Goal: Information Seeking & Learning: Learn about a topic

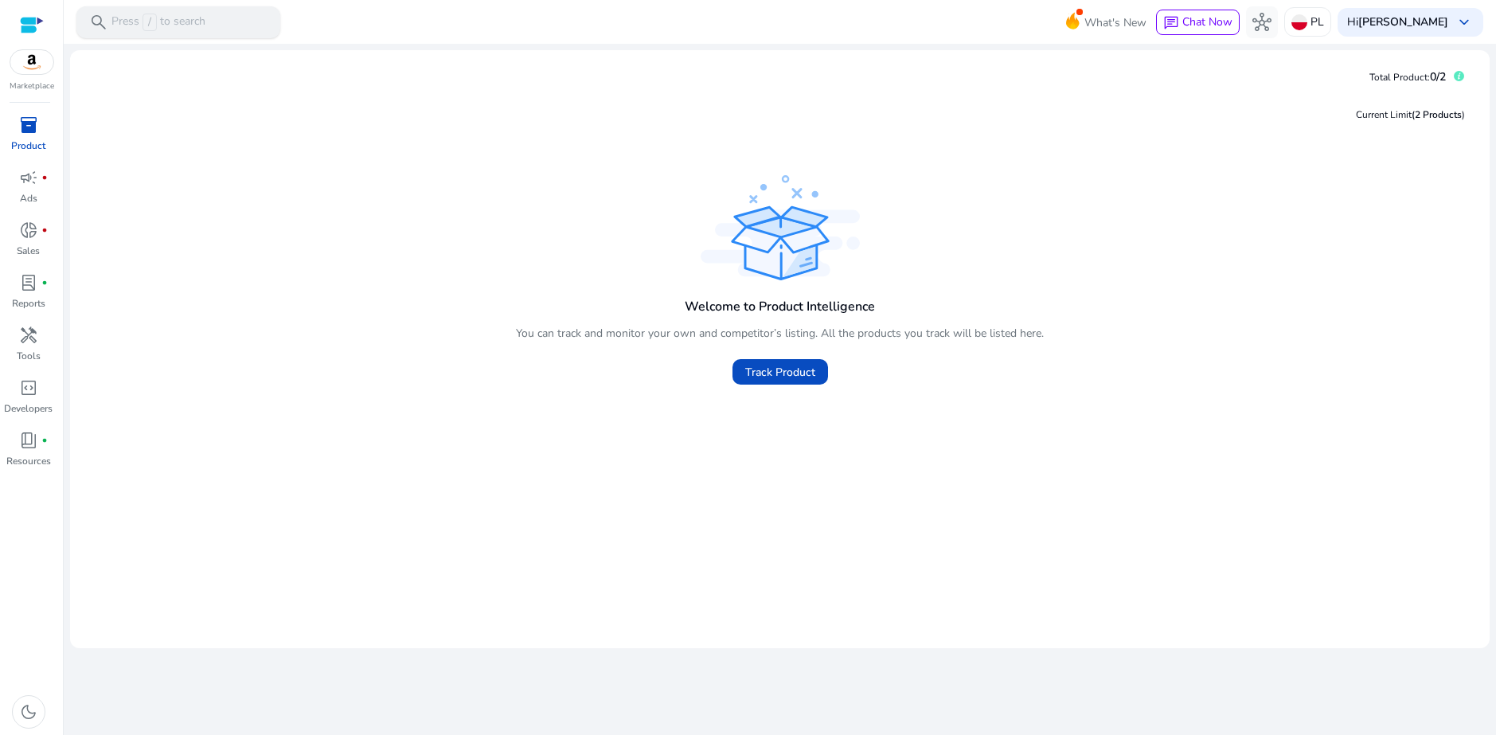
click at [129, 24] on p "Press / to search" at bounding box center [158, 23] width 94 height 18
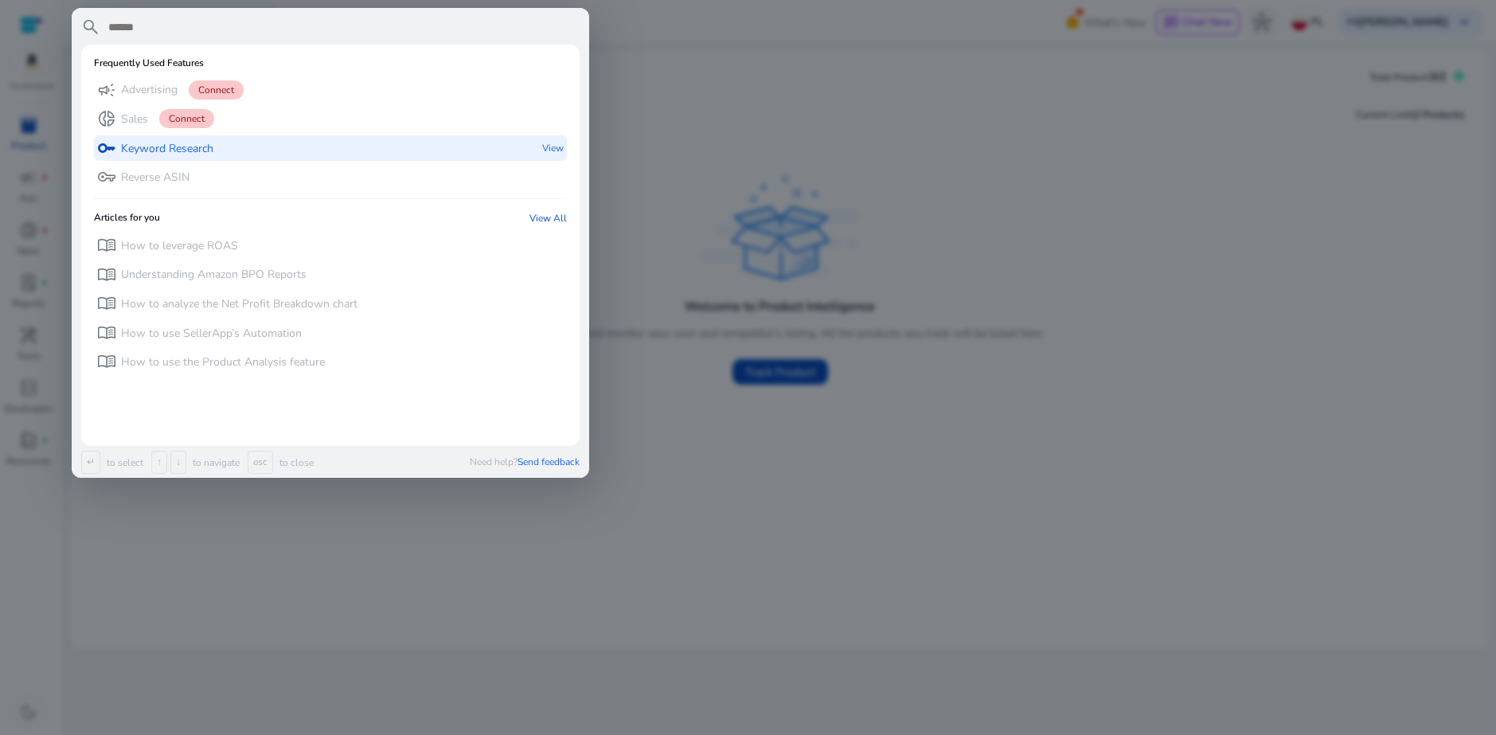
click at [146, 151] on p "Keyword Research" at bounding box center [167, 149] width 92 height 16
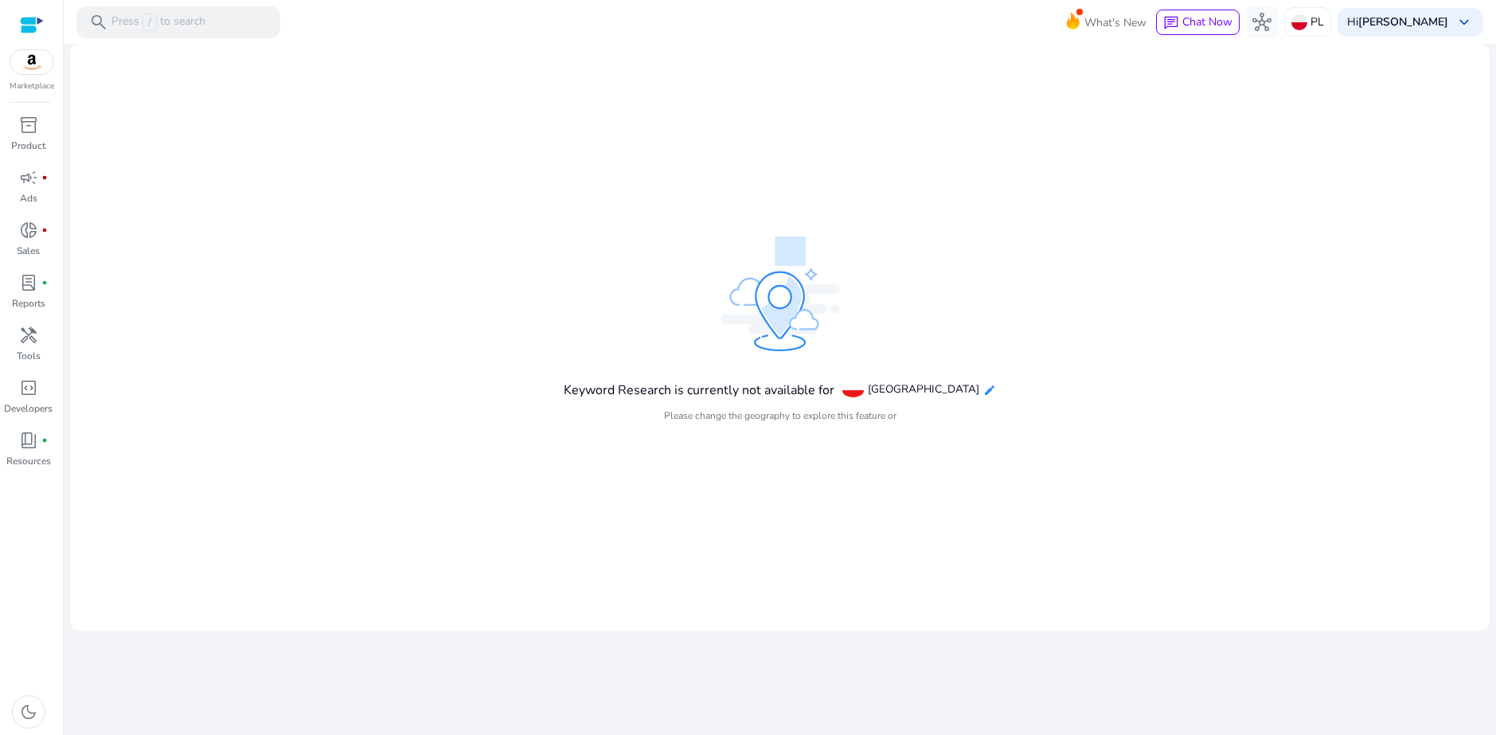
click at [983, 394] on mat-icon "edit" at bounding box center [989, 390] width 13 height 13
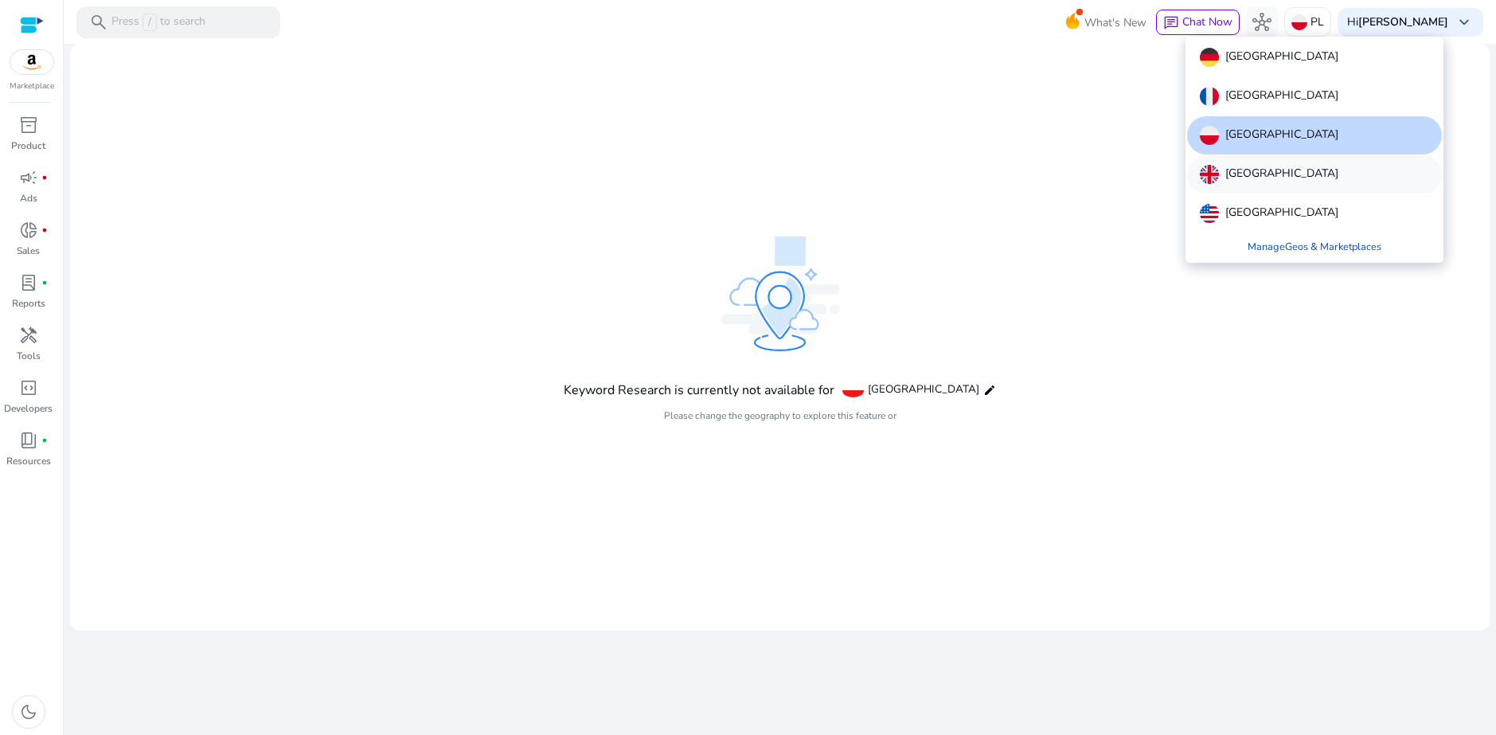
click at [1251, 183] on p "[GEOGRAPHIC_DATA]" at bounding box center [1281, 174] width 113 height 19
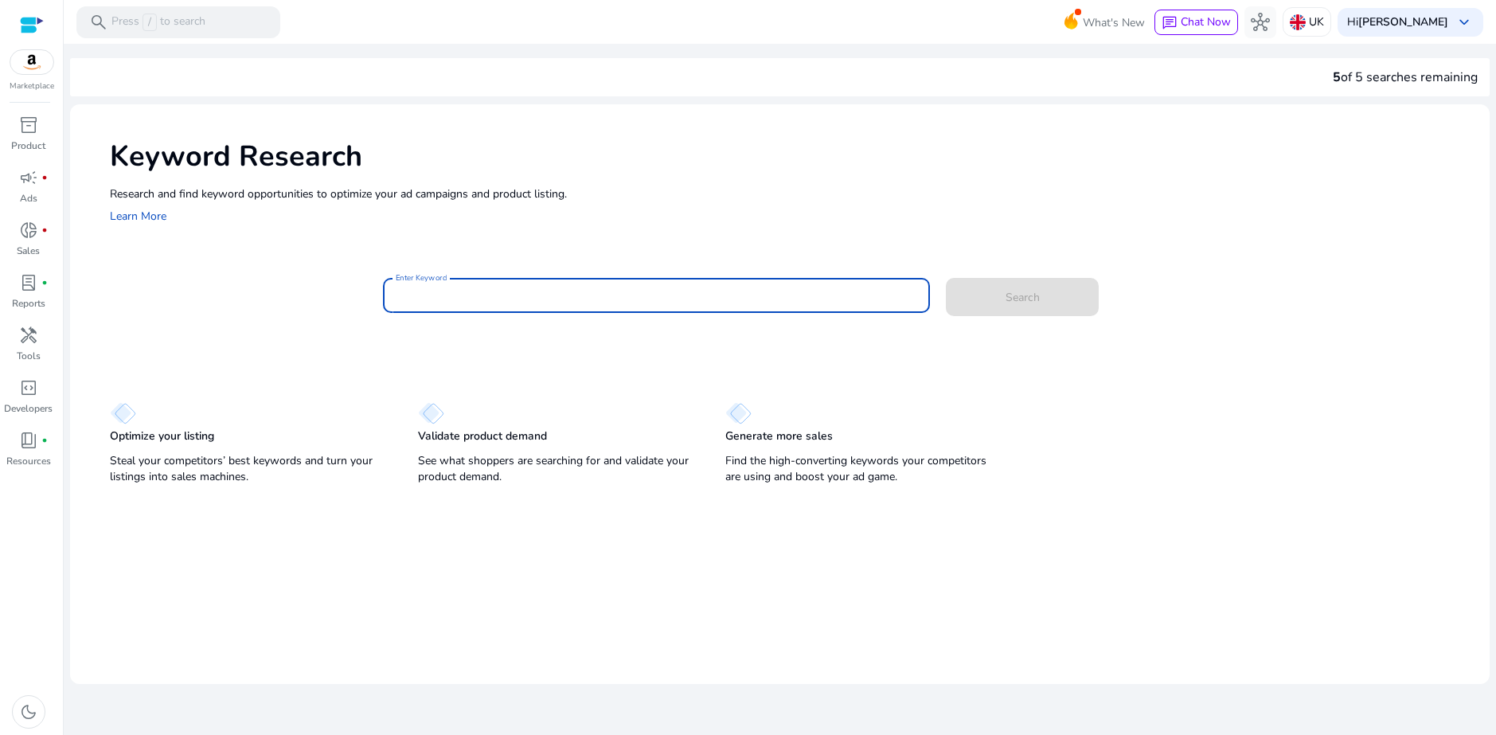
click at [480, 292] on input "Enter Keyword" at bounding box center [656, 296] width 521 height 18
drag, startPoint x: 55, startPoint y: 445, endPoint x: 45, endPoint y: 444, distance: 9.6
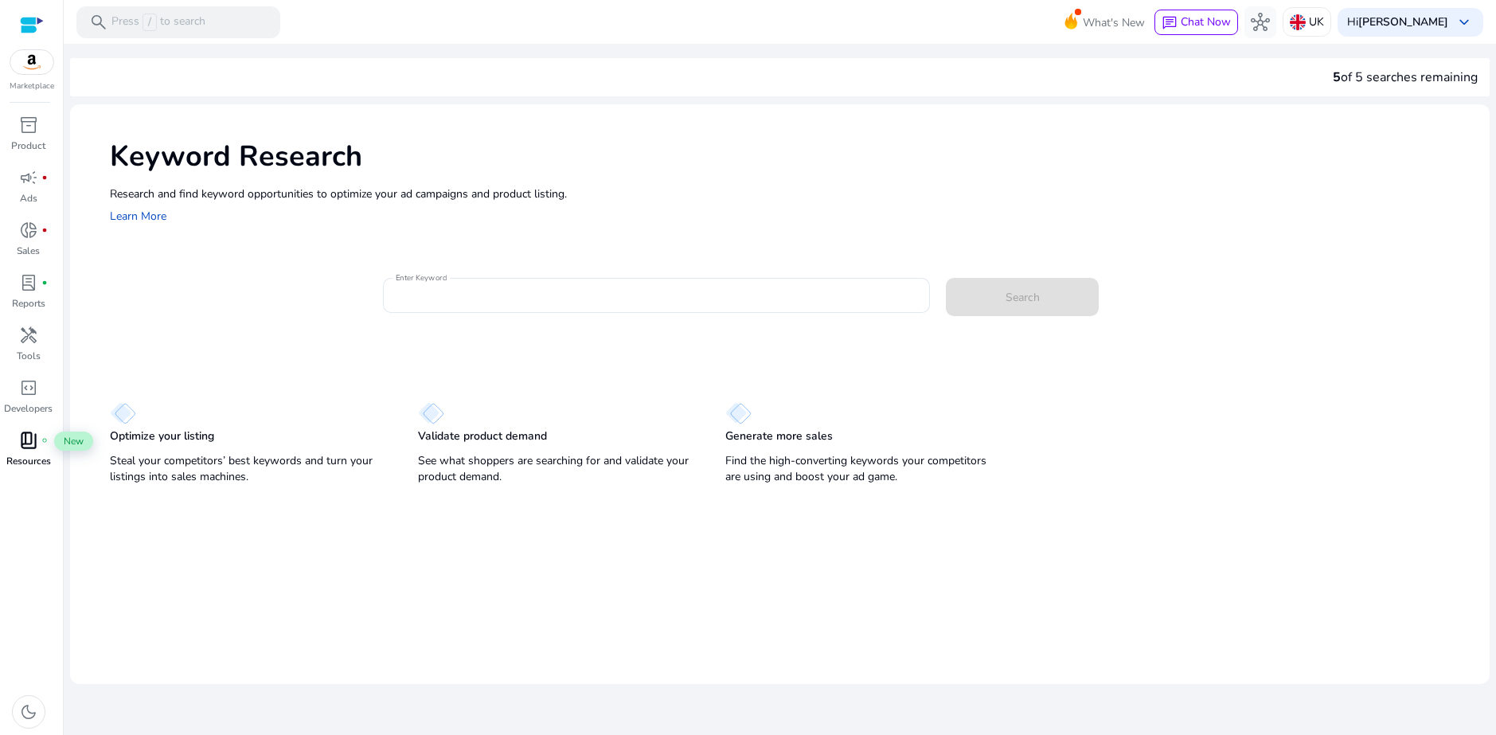
click at [34, 439] on span "book_4" at bounding box center [28, 440] width 19 height 19
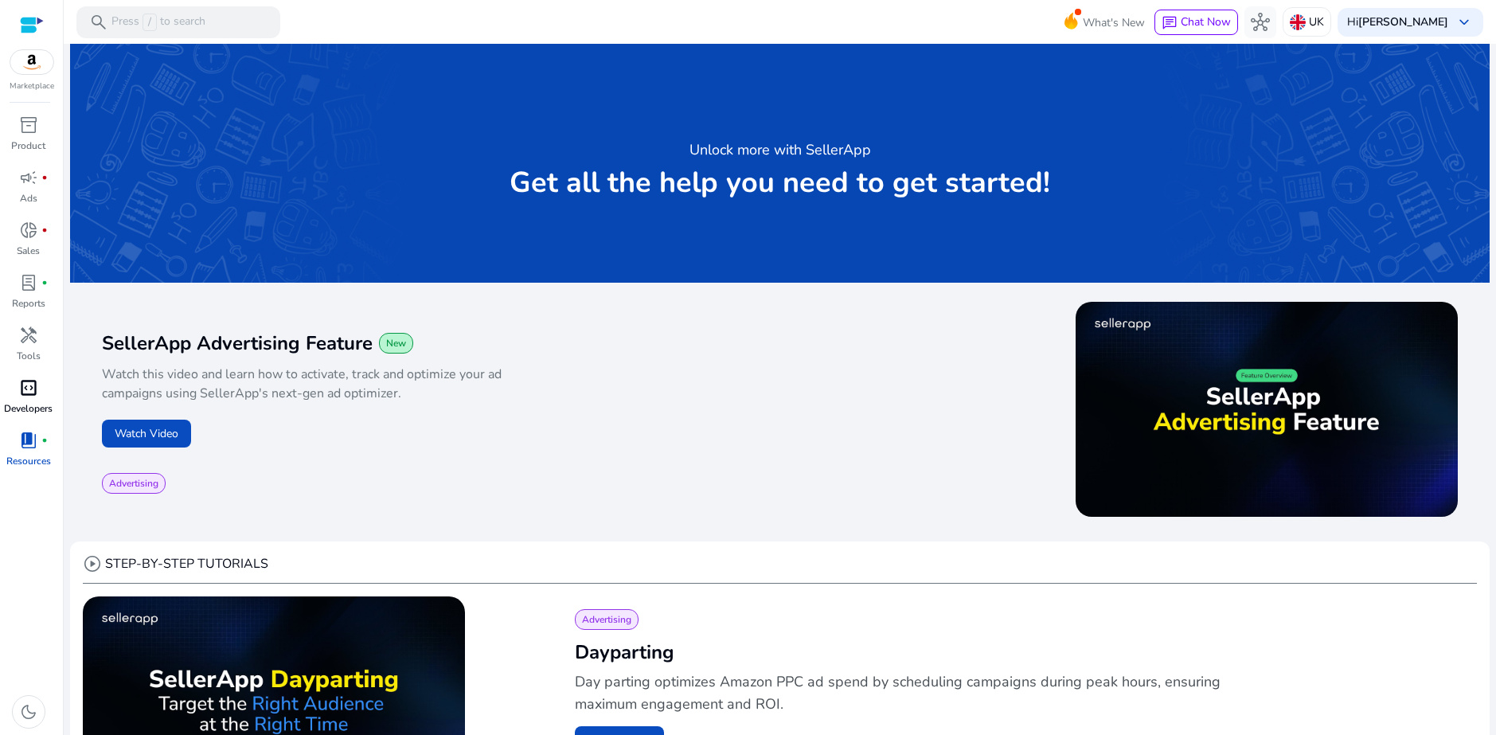
click at [26, 384] on span "code_blocks" at bounding box center [28, 387] width 19 height 19
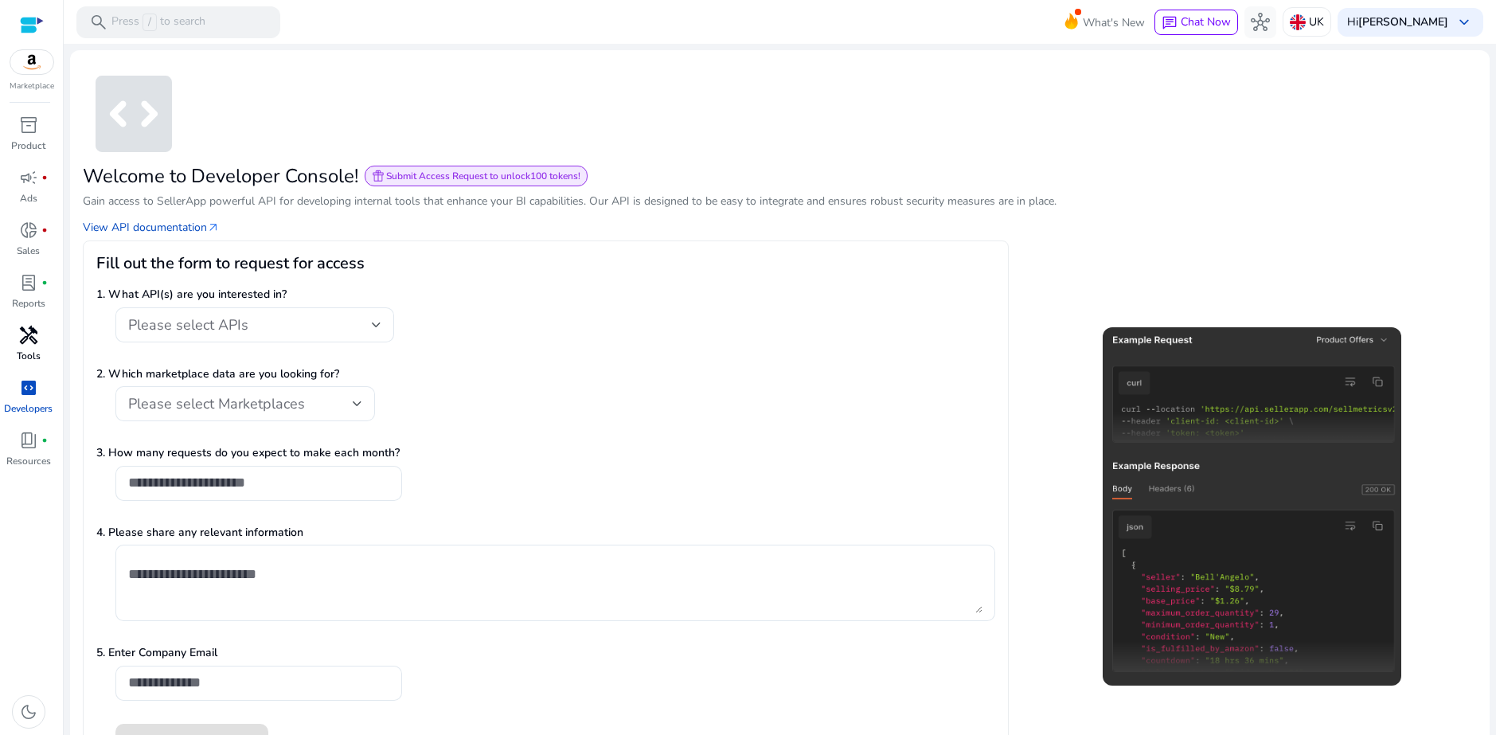
click at [33, 337] on span "handyman" at bounding box center [28, 335] width 19 height 19
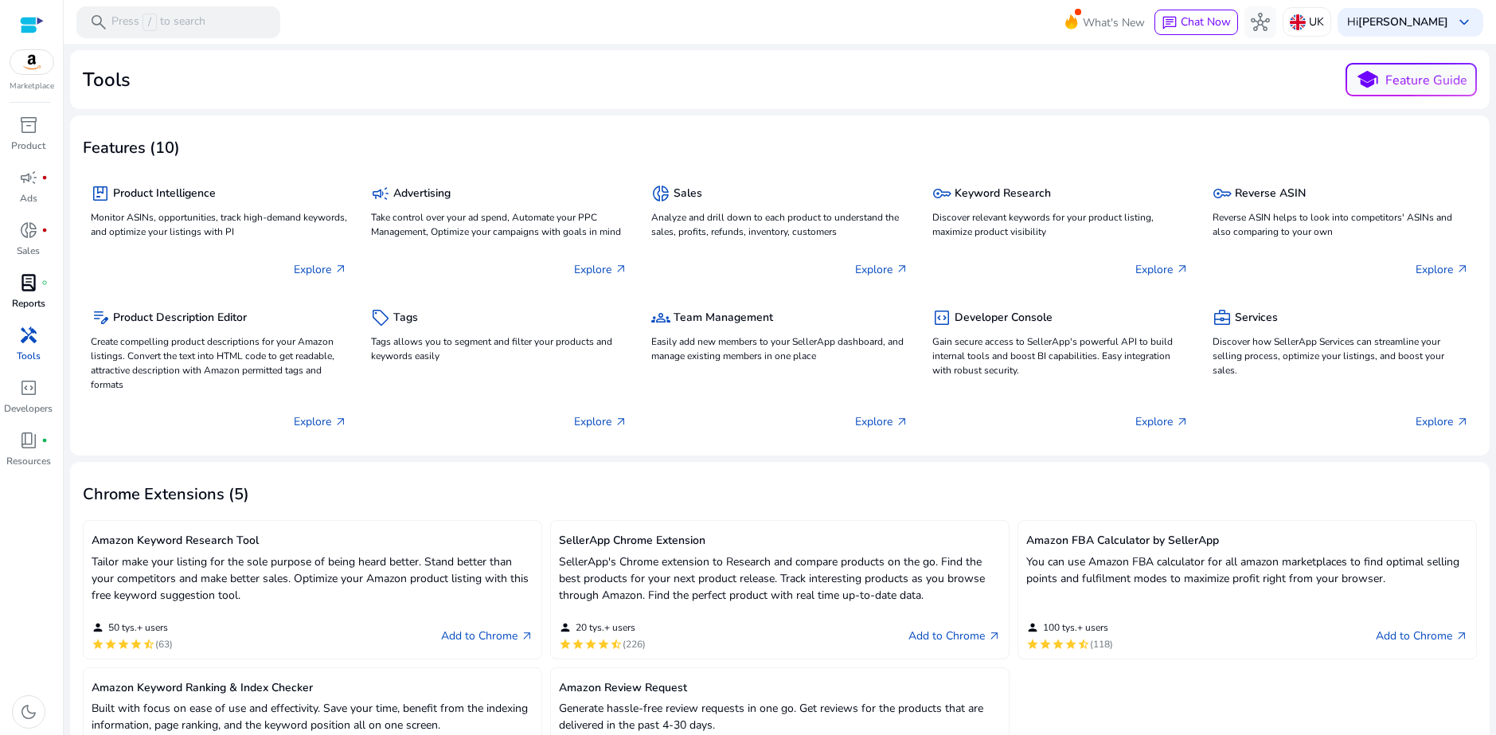
click at [24, 299] on p "Reports" at bounding box center [28, 303] width 33 height 14
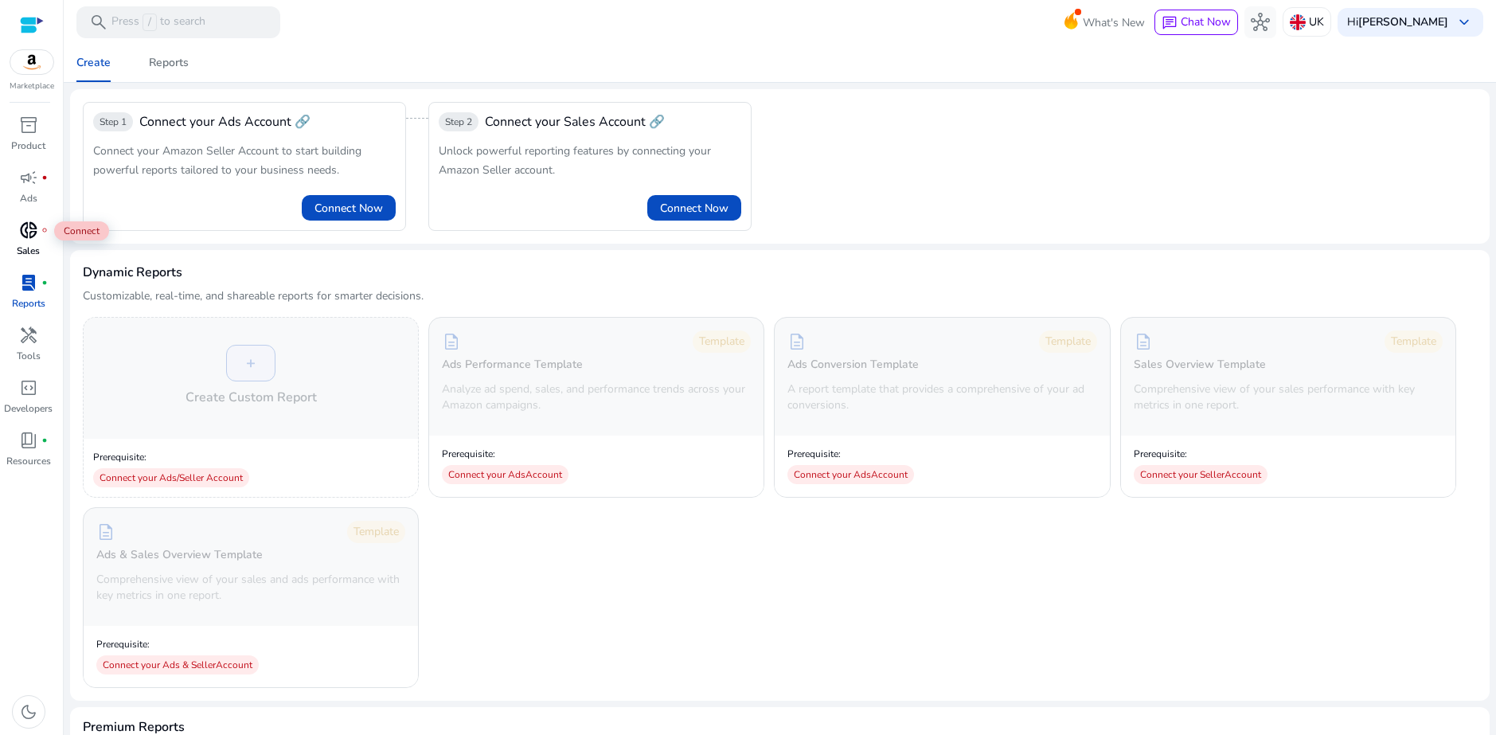
click at [33, 220] on span "donut_small" at bounding box center [28, 229] width 19 height 19
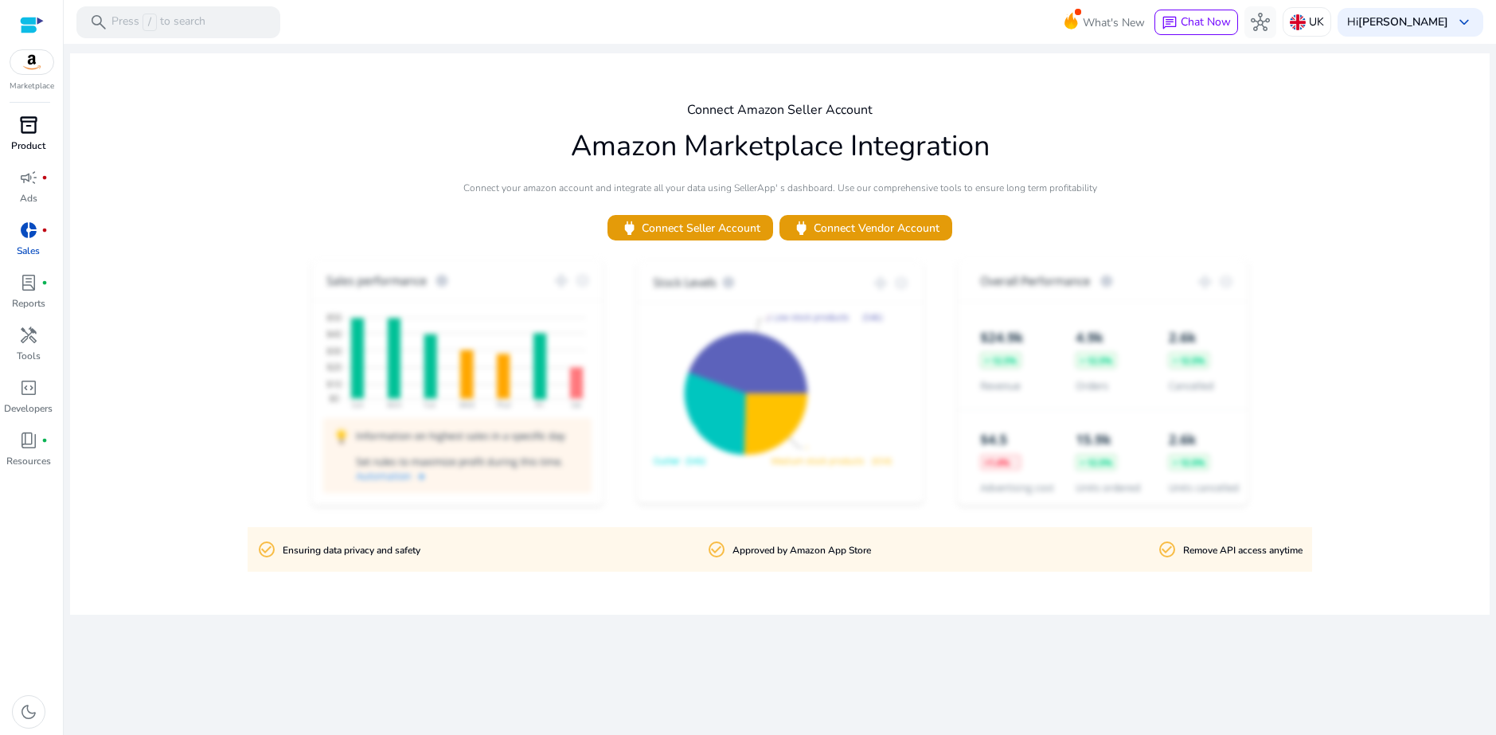
click at [45, 138] on link "inventory_2 Product" at bounding box center [28, 138] width 57 height 53
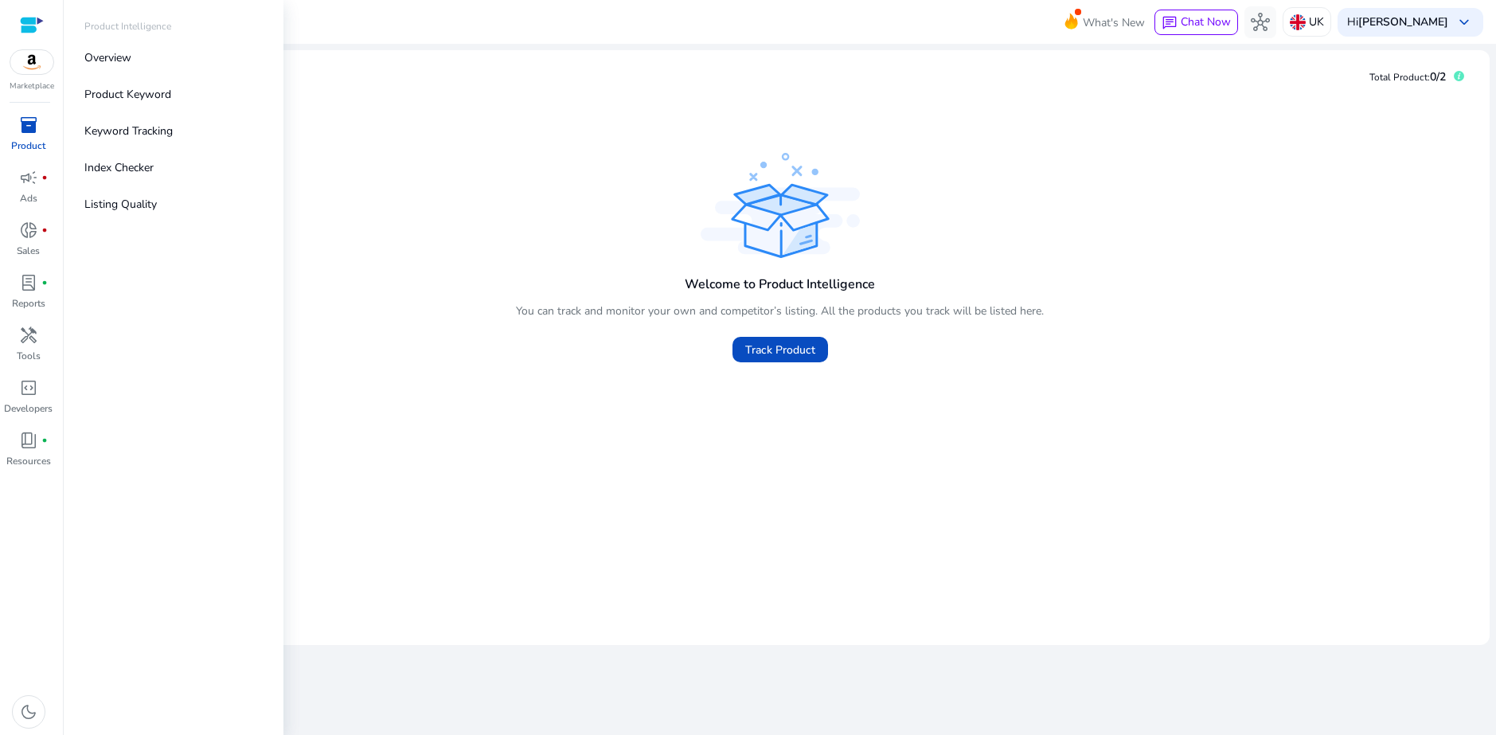
click at [37, 58] on img at bounding box center [31, 62] width 43 height 24
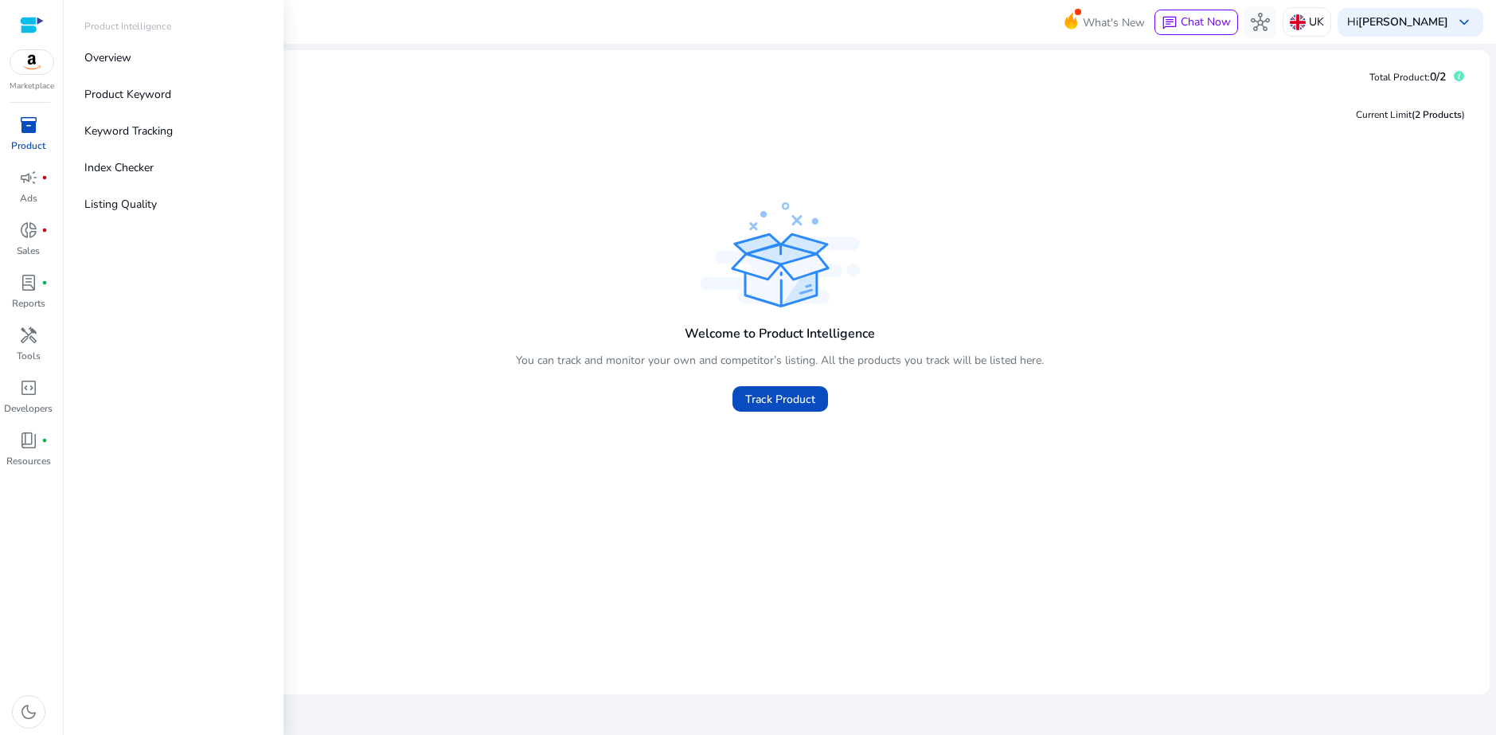
click at [30, 23] on div at bounding box center [32, 25] width 24 height 18
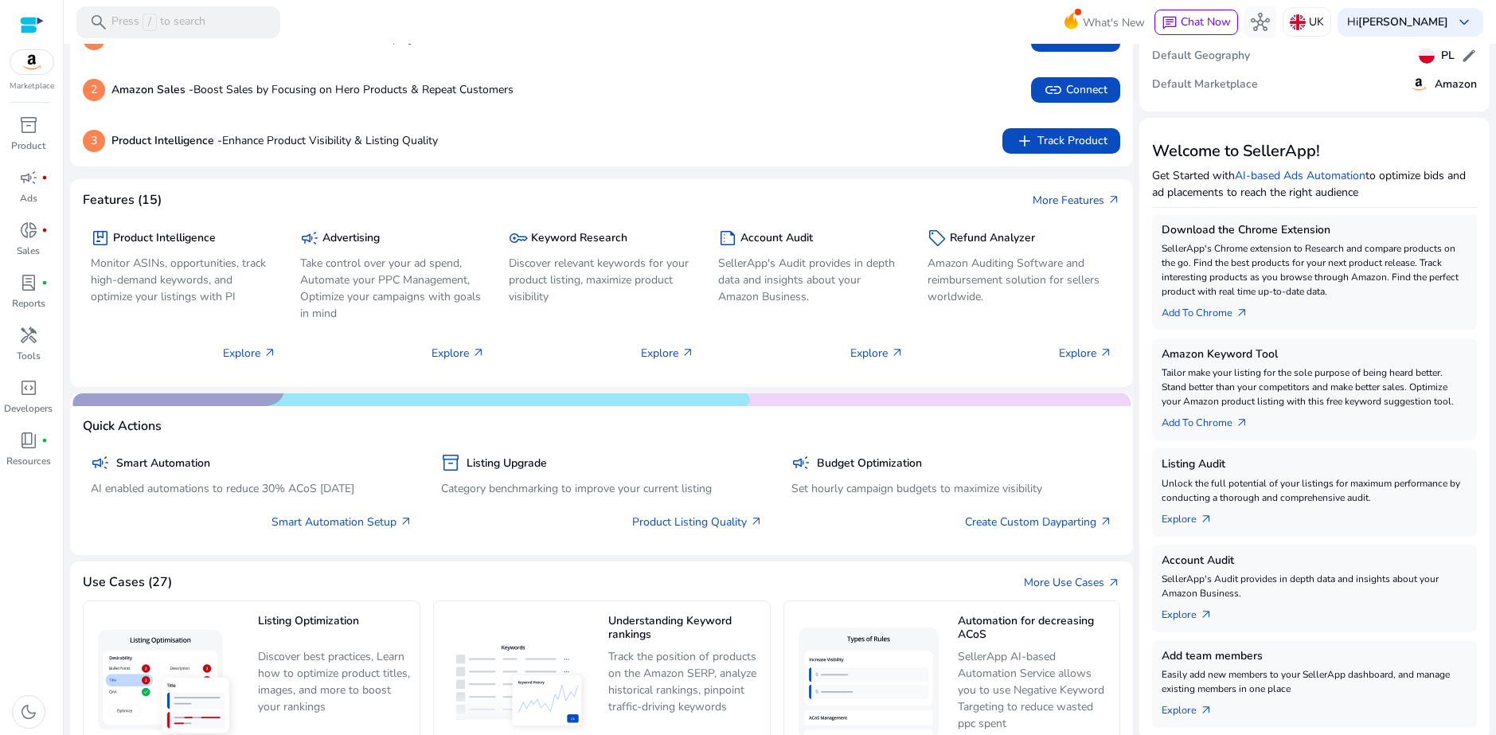
scroll to position [45, 0]
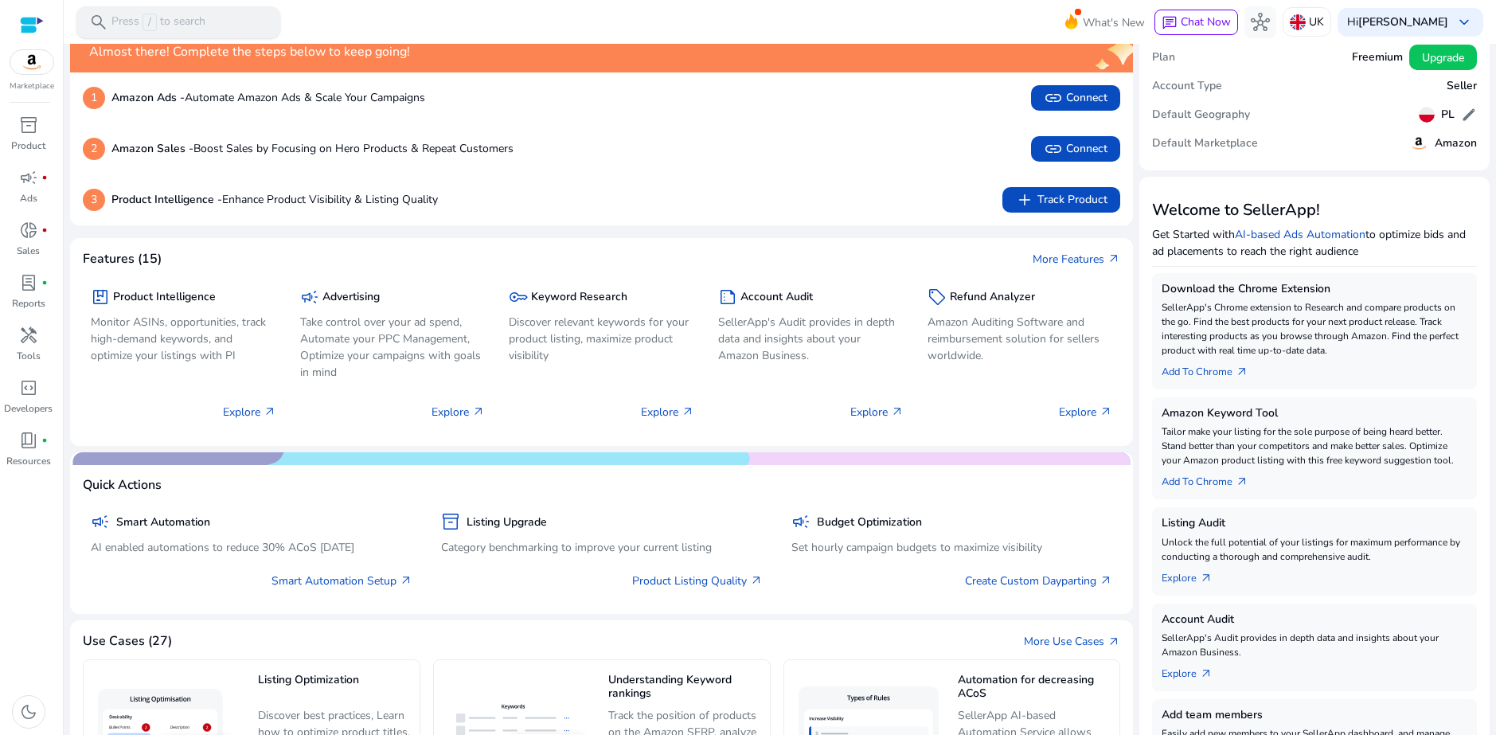
click at [193, 25] on p "Press / to search" at bounding box center [158, 23] width 94 height 18
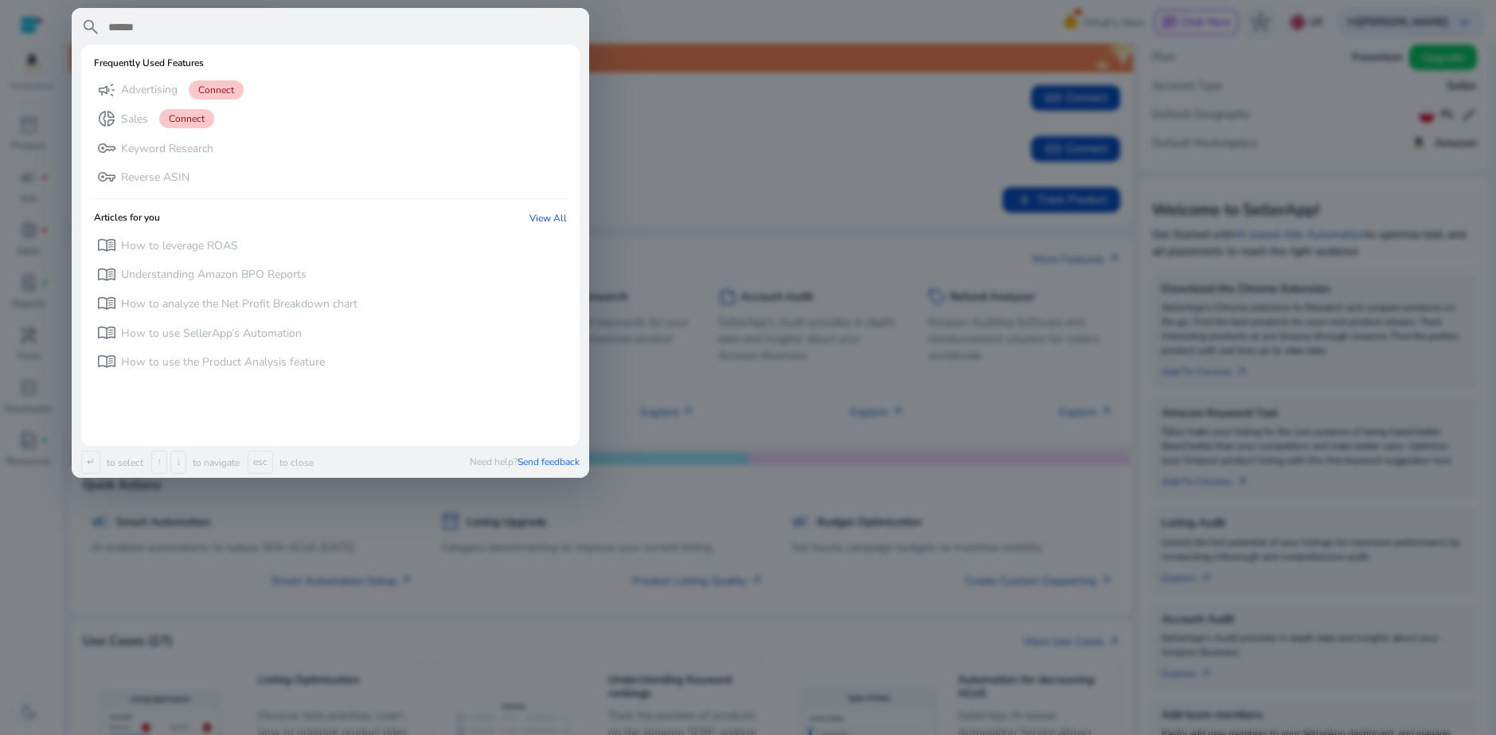
paste input "**********"
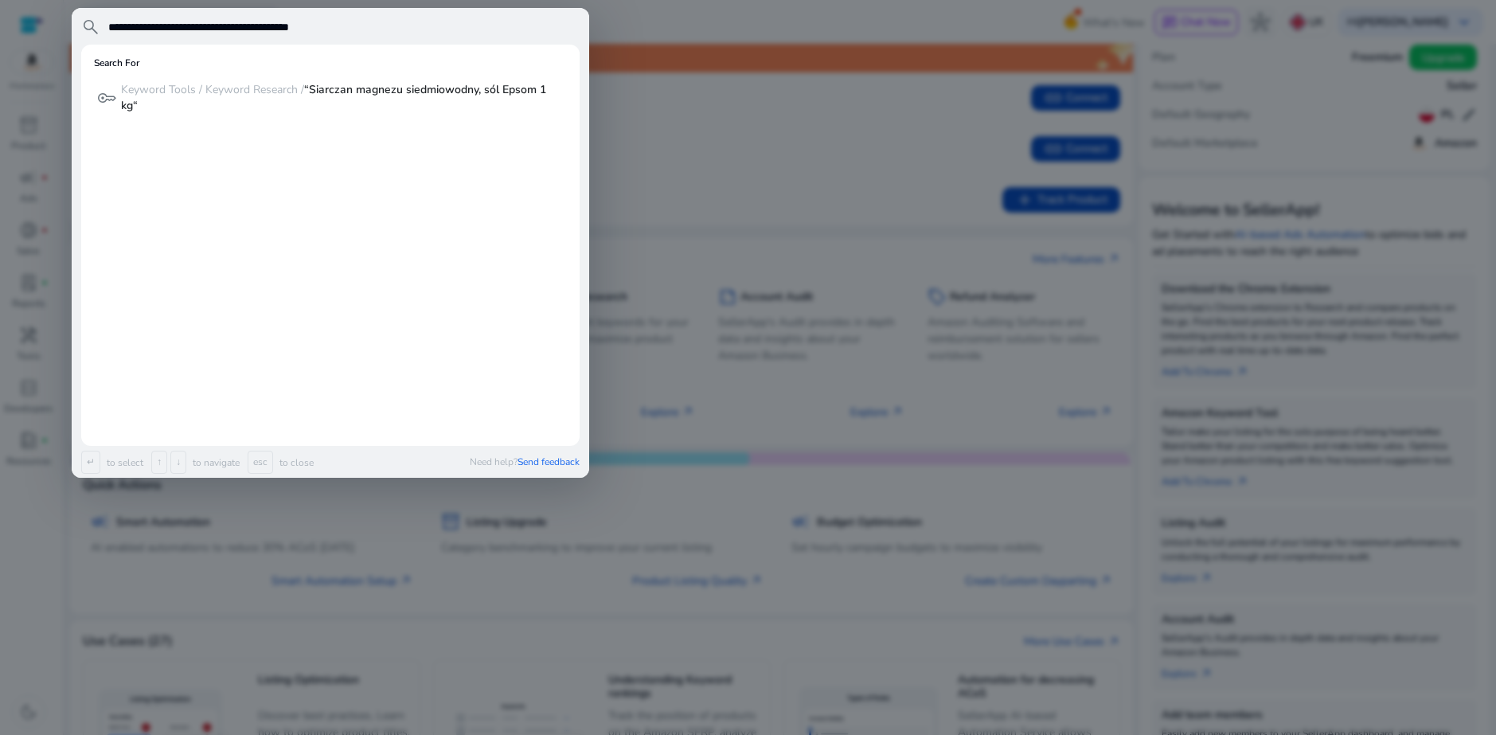
type input "**********"
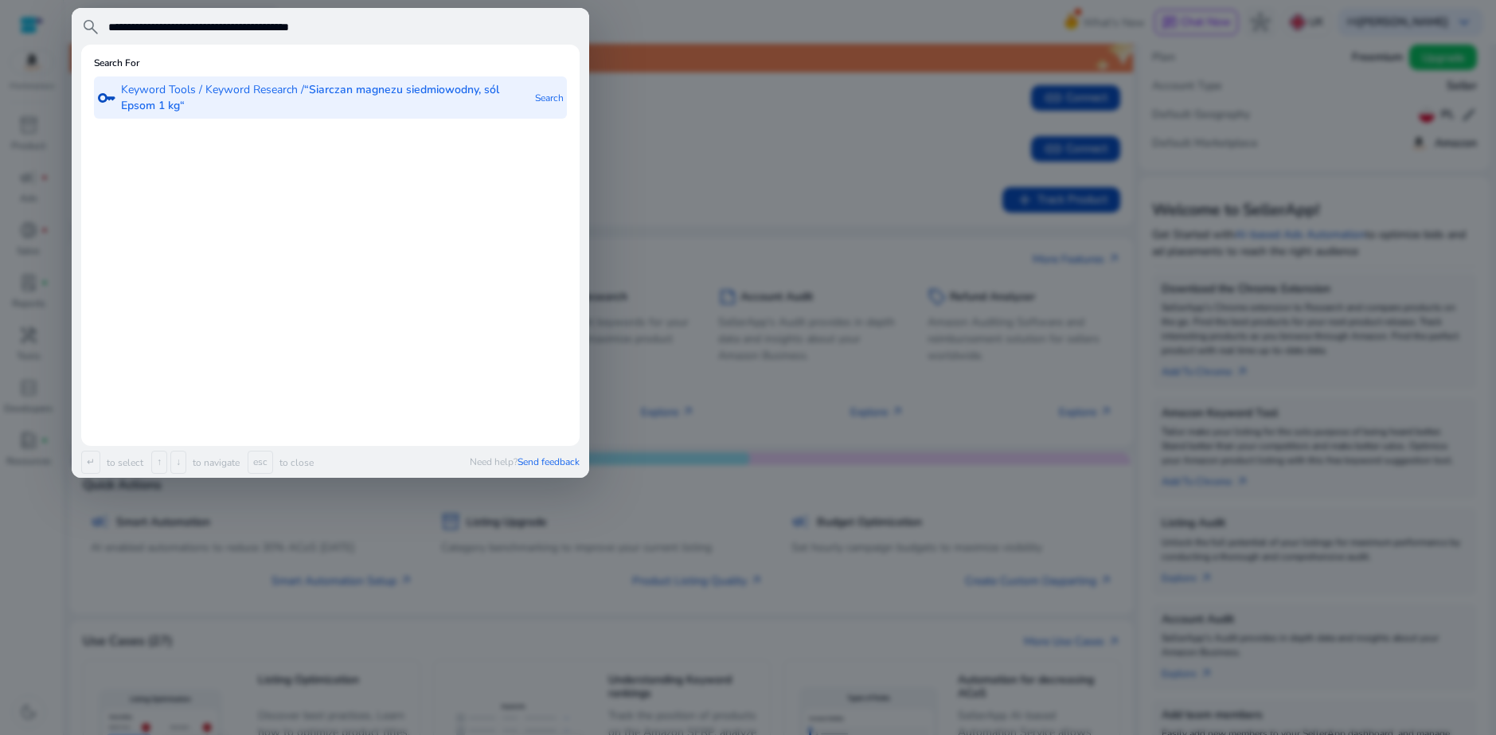
click at [408, 99] on p "Keyword Tools / Keyword Research / “[PERSON_NAME] siedmiowodny, sól Epsom 1 kg“" at bounding box center [326, 98] width 411 height 32
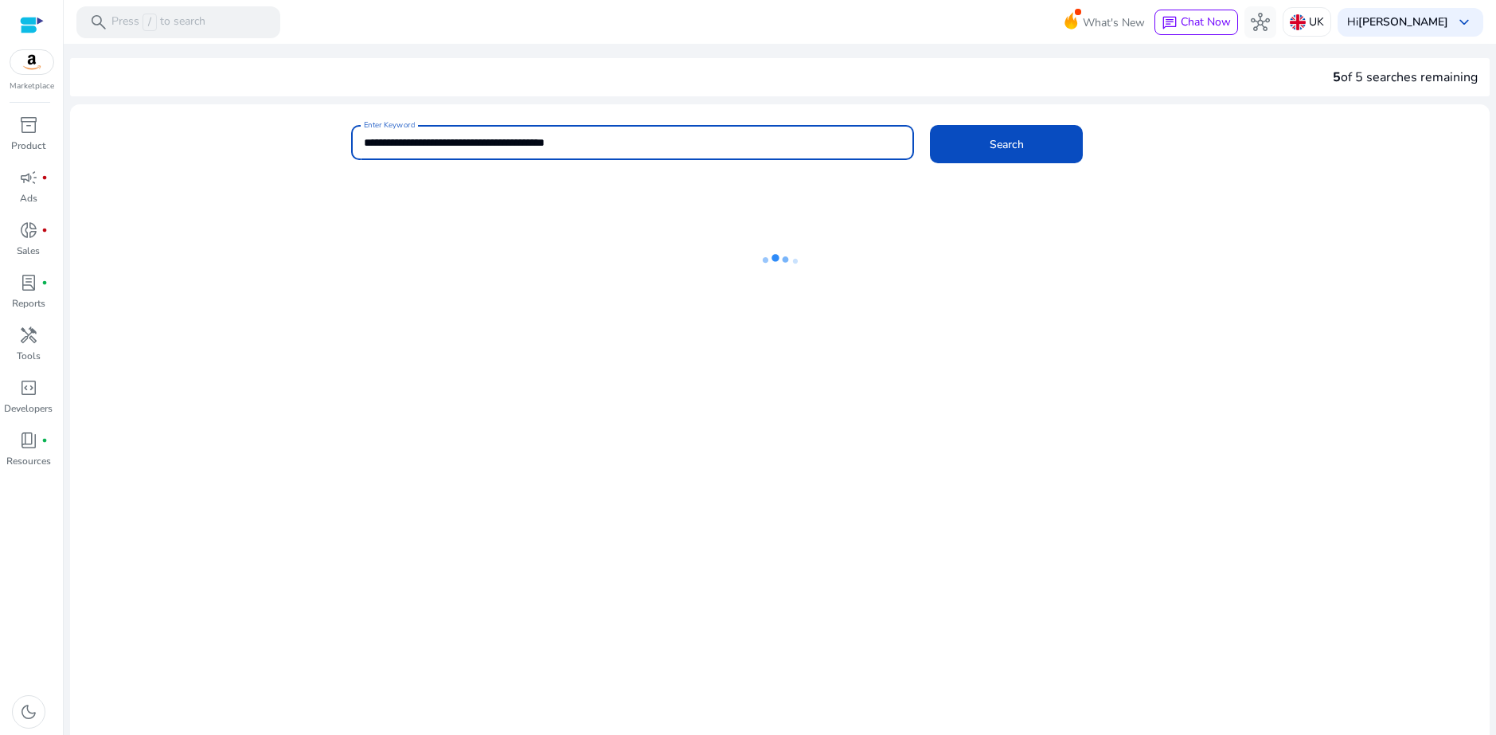
drag, startPoint x: 638, startPoint y: 146, endPoint x: 114, endPoint y: 132, distance: 524.0
click at [118, 135] on div "**********" at bounding box center [773, 151] width 1407 height 52
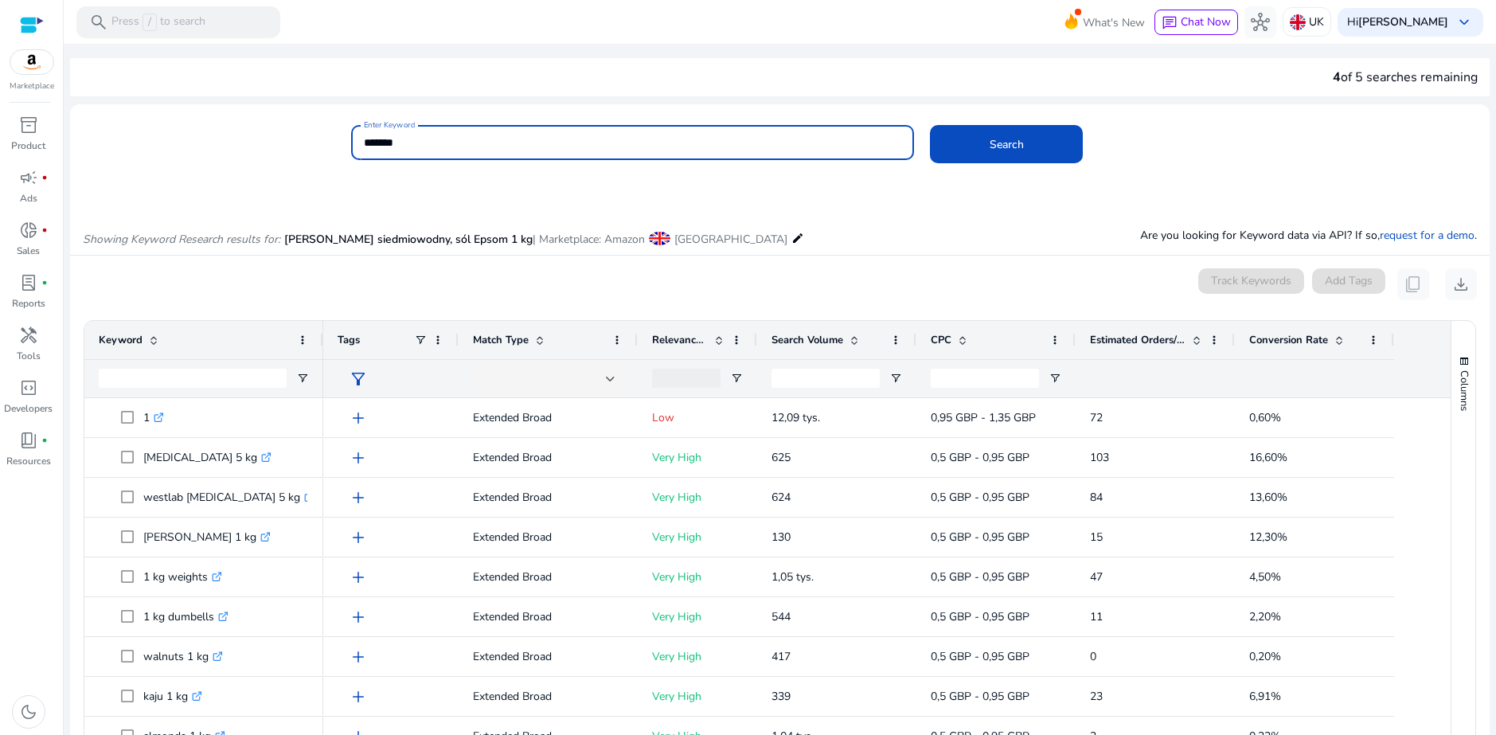
scroll to position [3, 0]
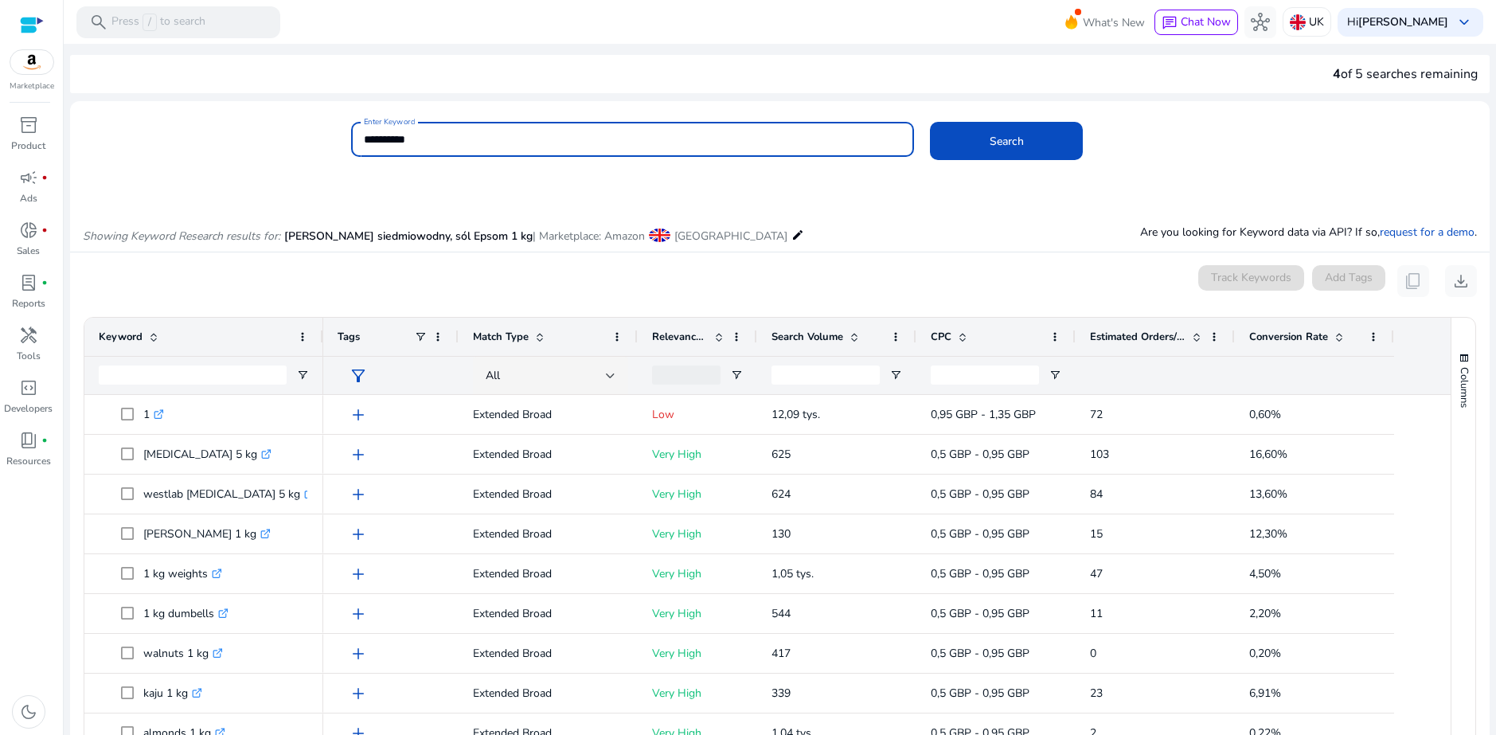
click at [930, 122] on button "Search" at bounding box center [1006, 141] width 153 height 38
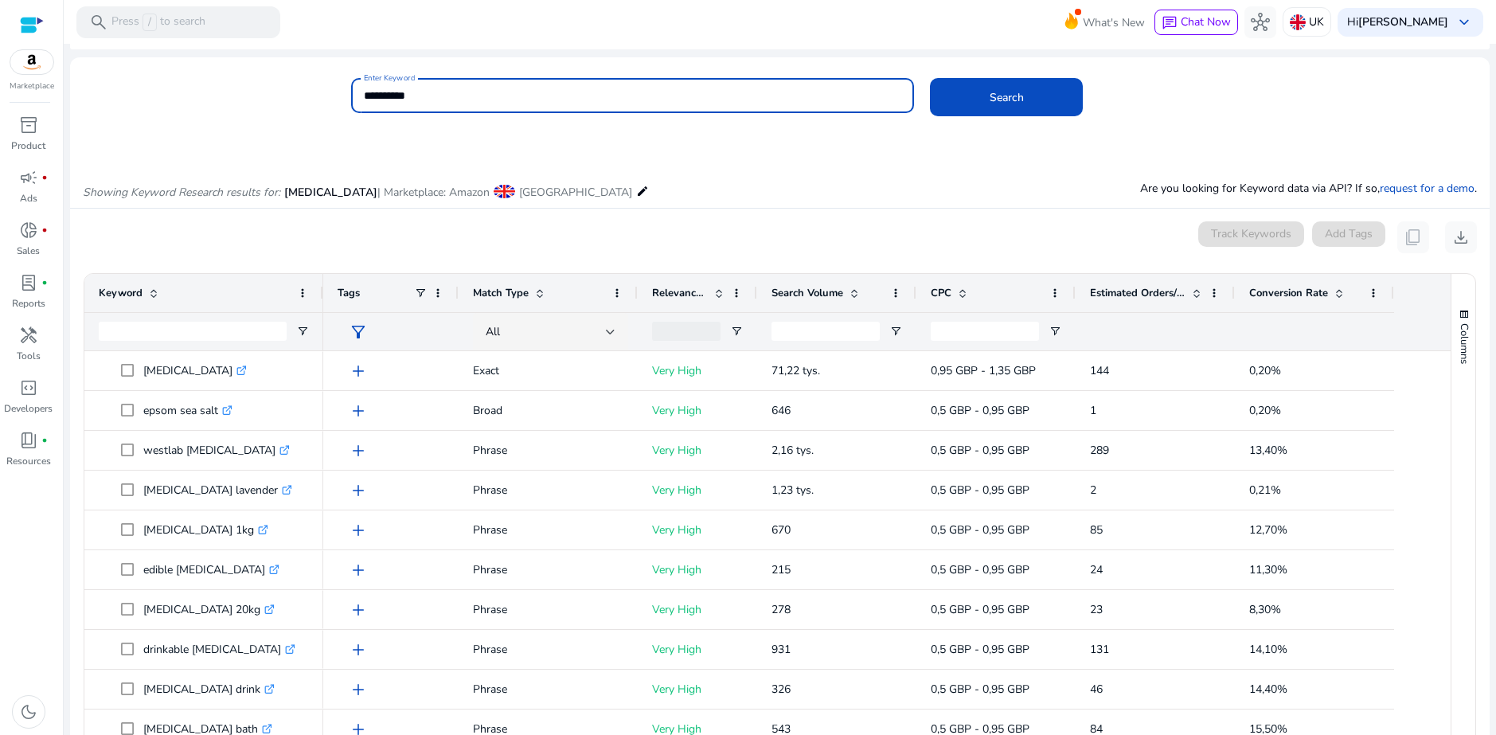
scroll to position [0, 0]
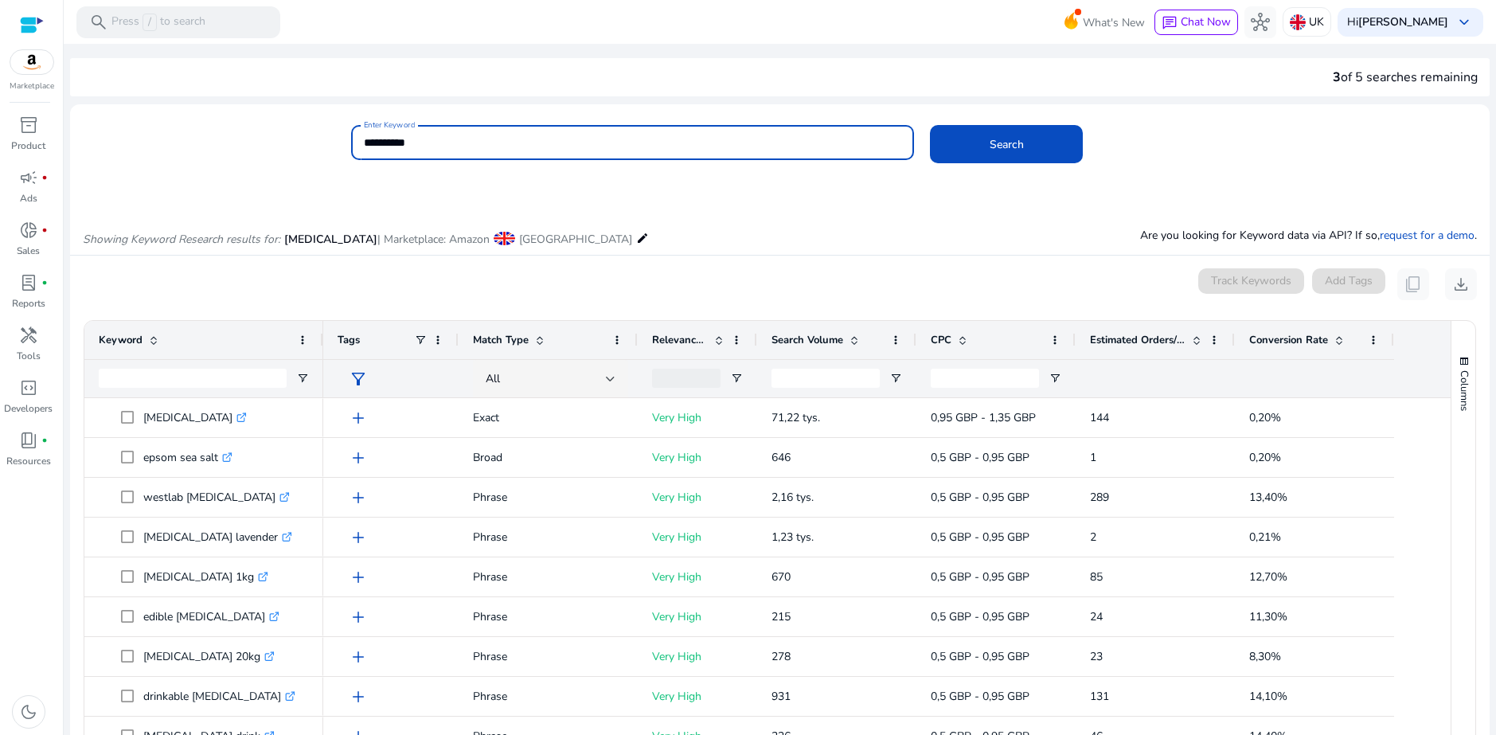
click at [621, 149] on input "**********" at bounding box center [632, 143] width 537 height 18
type input "**********"
click at [930, 125] on button "Search" at bounding box center [1006, 144] width 153 height 38
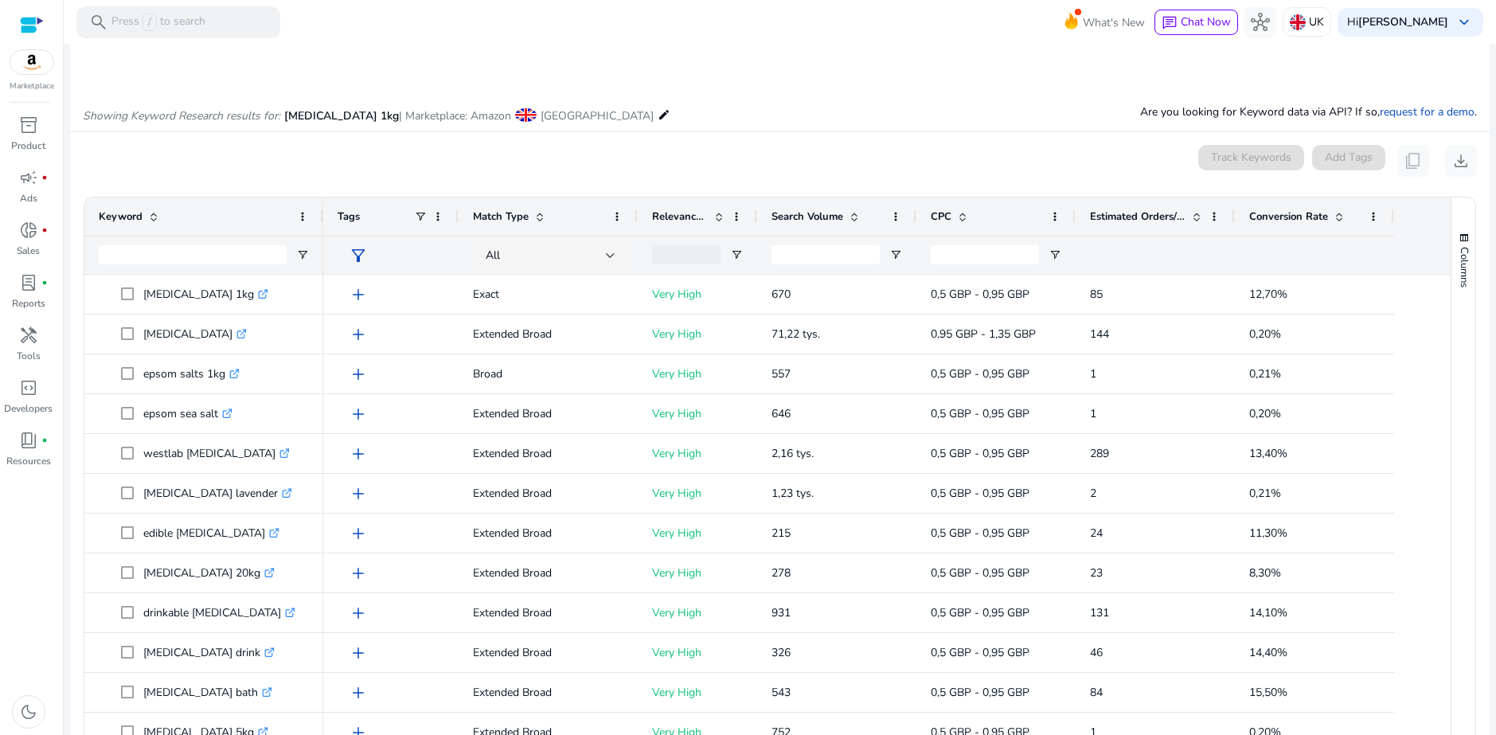
scroll to position [189, 0]
